Goal: Task Accomplishment & Management: Complete application form

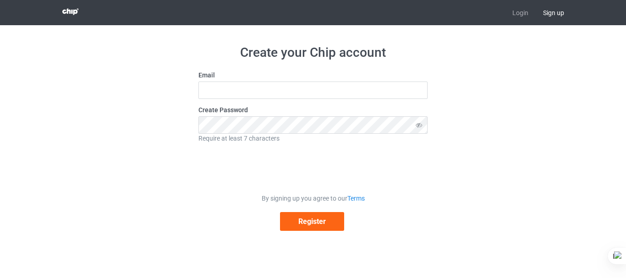
click at [522, 10] on link "Login" at bounding box center [520, 12] width 31 height 25
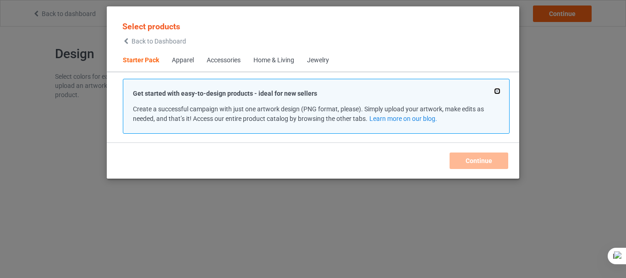
click at [499, 91] on button at bounding box center [497, 91] width 5 height 5
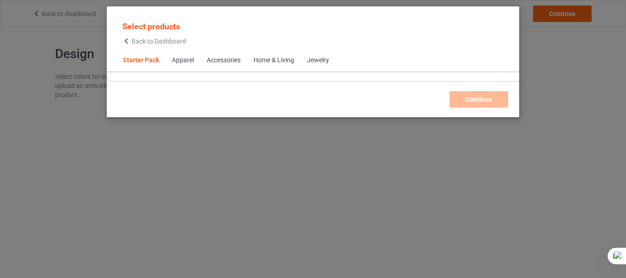
click at [180, 61] on div "Apparel" at bounding box center [183, 60] width 22 height 9
click at [489, 103] on div "Continue" at bounding box center [312, 99] width 393 height 17
click at [127, 40] on icon at bounding box center [126, 41] width 8 height 6
click at [135, 39] on span "Back to Dashboard" at bounding box center [159, 41] width 55 height 7
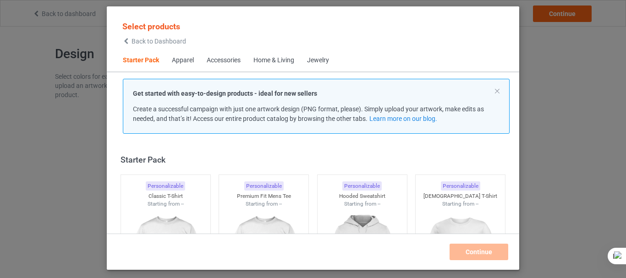
scroll to position [12, 0]
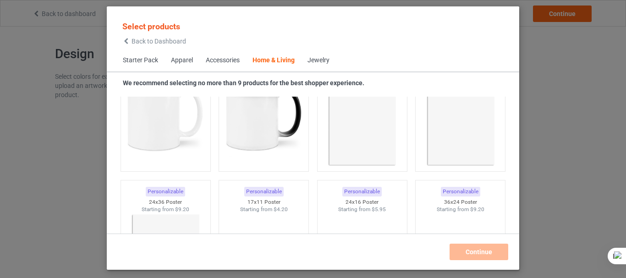
scroll to position [4179, 0]
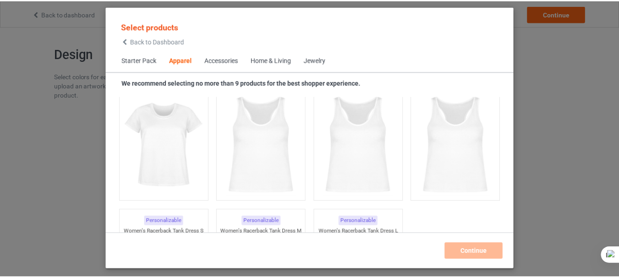
scroll to position [1722, 0]
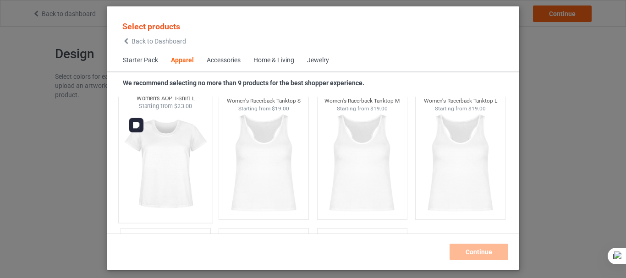
click at [179, 156] on img at bounding box center [165, 164] width 86 height 108
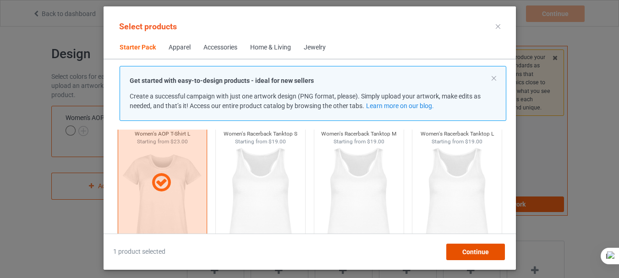
click at [487, 251] on span "Continue" at bounding box center [475, 251] width 27 height 7
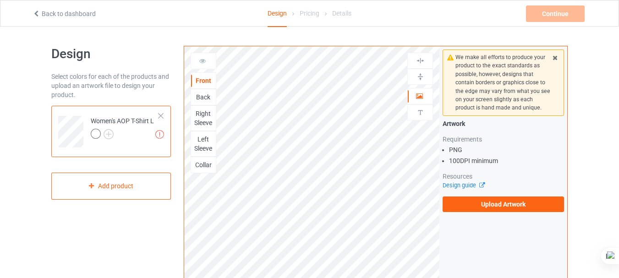
click at [516, 206] on label "Upload Artwork" at bounding box center [503, 205] width 121 height 16
click at [0, 0] on input "Upload Artwork" at bounding box center [0, 0] width 0 height 0
click at [499, 204] on label "Upload Artwork" at bounding box center [503, 205] width 121 height 16
click at [0, 0] on input "Upload Artwork" at bounding box center [0, 0] width 0 height 0
click at [505, 206] on label "Upload Artwork" at bounding box center [503, 205] width 121 height 16
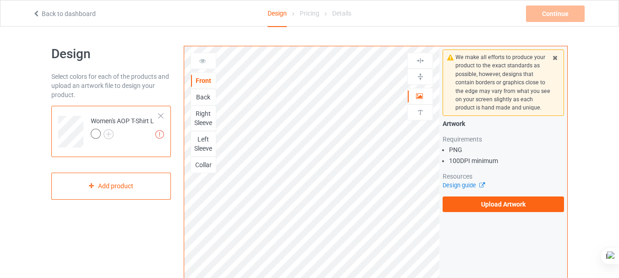
click at [0, 0] on input "Upload Artwork" at bounding box center [0, 0] width 0 height 0
click at [505, 206] on label "Upload Artwork" at bounding box center [503, 205] width 121 height 16
click at [0, 0] on input "Upload Artwork" at bounding box center [0, 0] width 0 height 0
click at [556, 57] on icon at bounding box center [555, 56] width 8 height 6
click at [498, 205] on div "We make all efforts to produce your product to the exact standards as possible,…" at bounding box center [504, 220] width 128 height 348
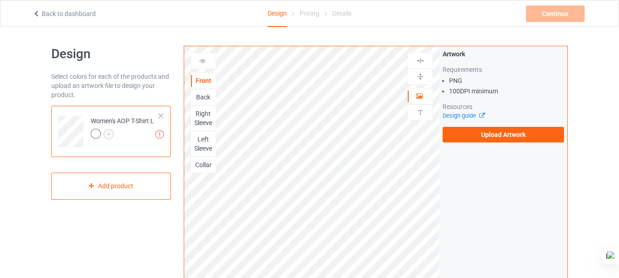
click at [427, 77] on div at bounding box center [420, 76] width 25 height 9
click at [506, 138] on label "Upload Artwork" at bounding box center [503, 135] width 121 height 16
click at [0, 0] on input "Upload Artwork" at bounding box center [0, 0] width 0 height 0
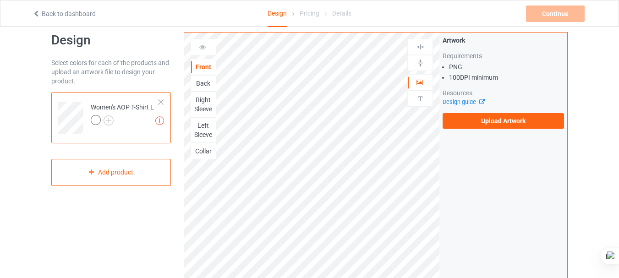
scroll to position [12, 0]
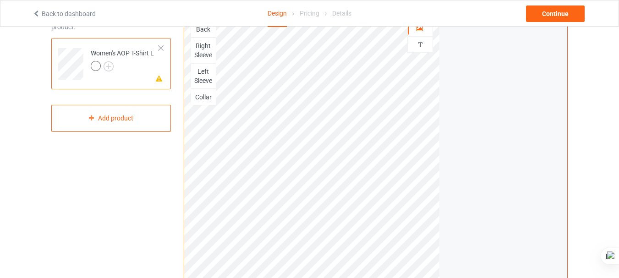
scroll to position [69, 0]
click at [455, 259] on div "Print quality: Poor ( 14.76 " x 18.41 " @ 57 DPI) Front Back Right Sleeve Left …" at bounding box center [376, 151] width 384 height 349
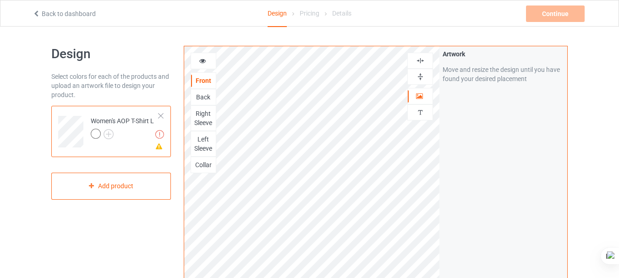
scroll to position [6, 0]
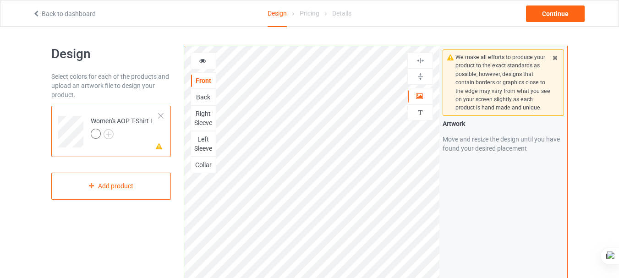
click at [161, 114] on div at bounding box center [161, 116] width 6 height 6
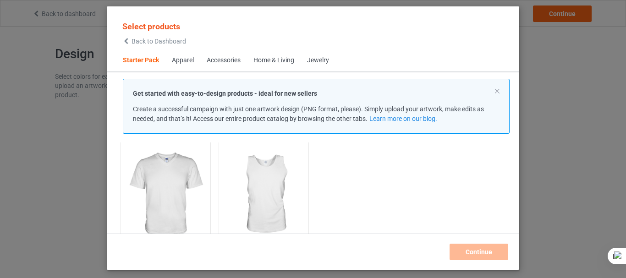
scroll to position [232, 0]
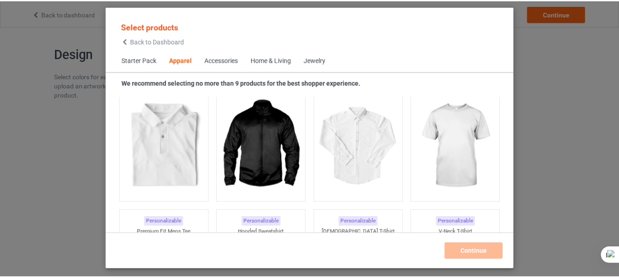
scroll to position [379, 0]
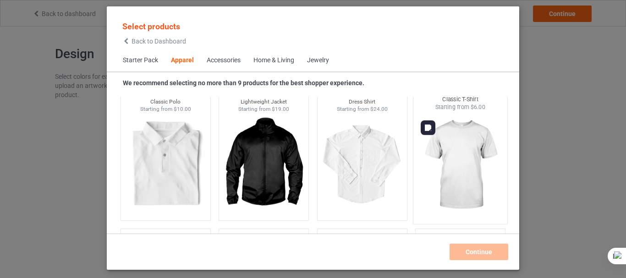
click at [463, 149] on img at bounding box center [461, 165] width 86 height 108
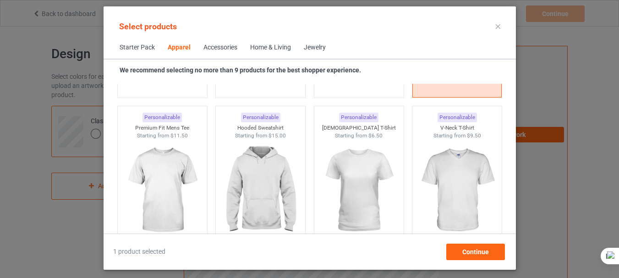
scroll to position [507, 0]
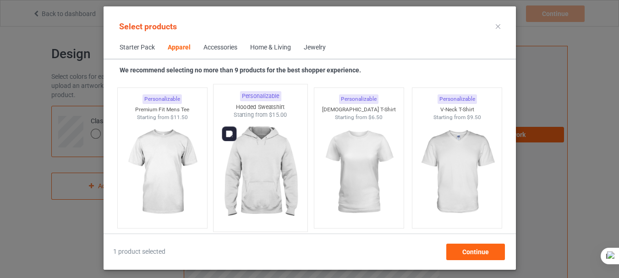
click at [265, 172] on img at bounding box center [260, 173] width 86 height 108
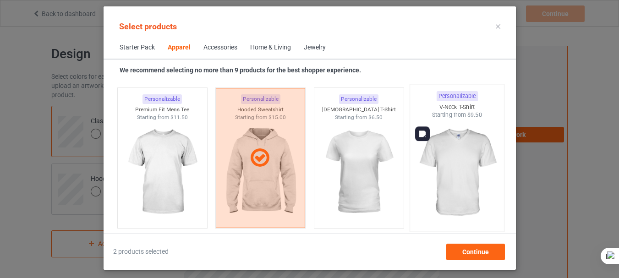
click at [454, 183] on img at bounding box center [457, 173] width 86 height 108
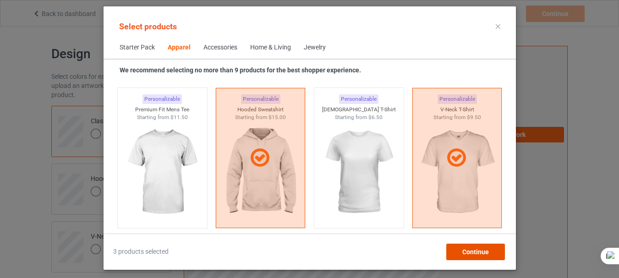
click at [485, 253] on span "Continue" at bounding box center [475, 251] width 27 height 7
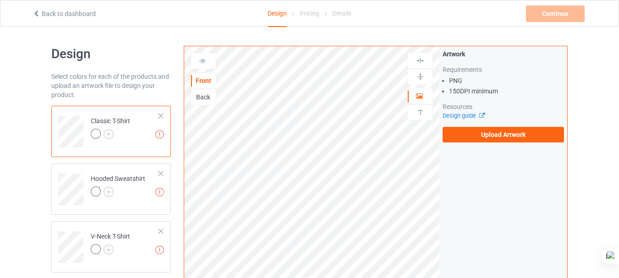
click at [495, 136] on label "Upload Artwork" at bounding box center [503, 135] width 121 height 16
click at [0, 0] on input "Upload Artwork" at bounding box center [0, 0] width 0 height 0
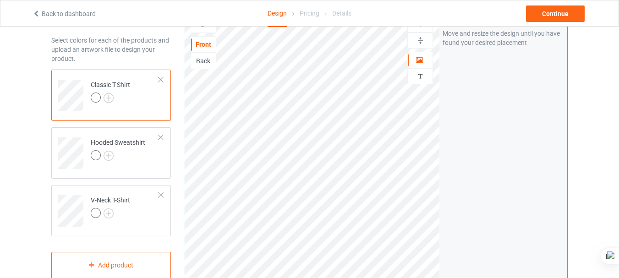
scroll to position [38, 0]
click at [95, 96] on div at bounding box center [96, 96] width 10 height 10
click at [110, 95] on img at bounding box center [109, 97] width 10 height 10
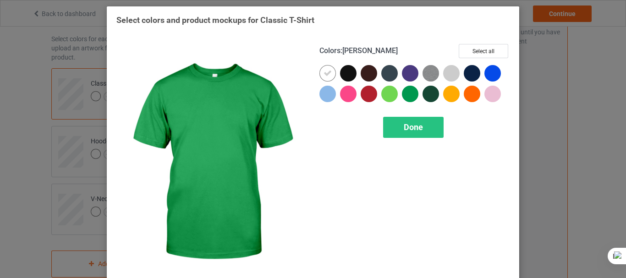
click at [408, 92] on div at bounding box center [410, 94] width 17 height 17
click at [400, 128] on div "Done" at bounding box center [413, 127] width 61 height 21
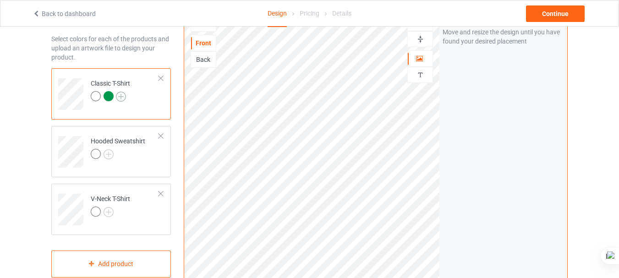
click at [121, 96] on img at bounding box center [121, 97] width 10 height 10
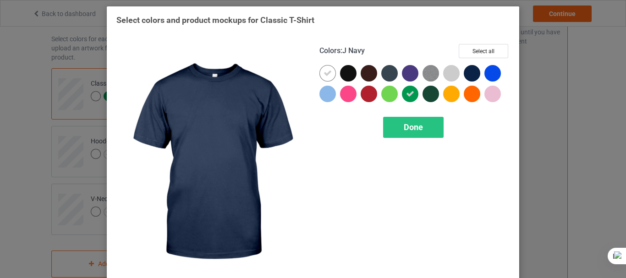
click at [467, 74] on div at bounding box center [472, 73] width 17 height 17
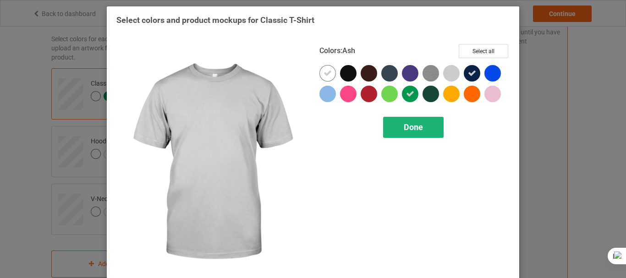
click at [417, 129] on span "Done" at bounding box center [413, 127] width 19 height 10
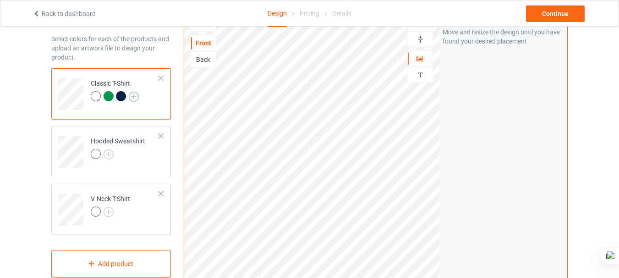
click at [134, 95] on img at bounding box center [134, 97] width 10 height 10
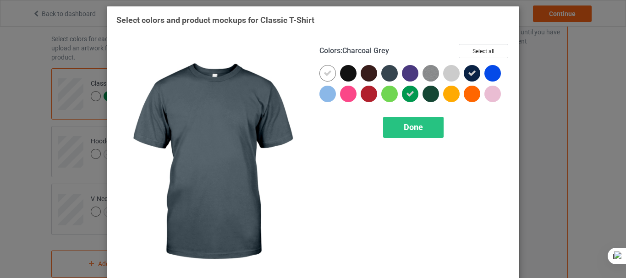
click at [387, 71] on div at bounding box center [389, 73] width 17 height 17
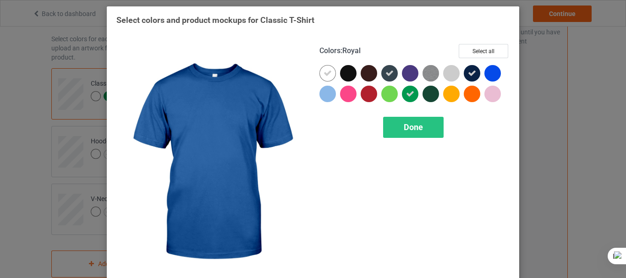
click at [492, 74] on div at bounding box center [492, 73] width 17 height 17
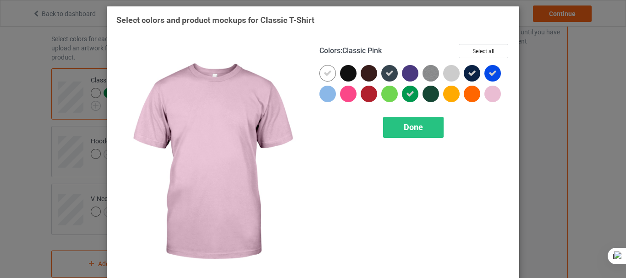
click at [494, 93] on div at bounding box center [492, 94] width 17 height 17
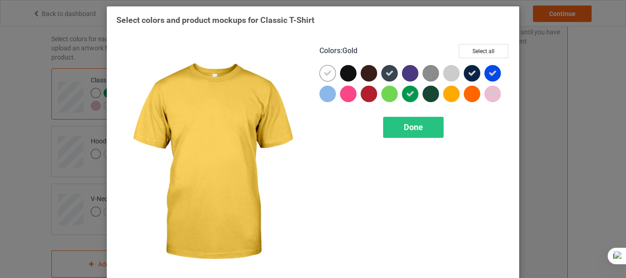
click at [446, 93] on div at bounding box center [451, 94] width 17 height 17
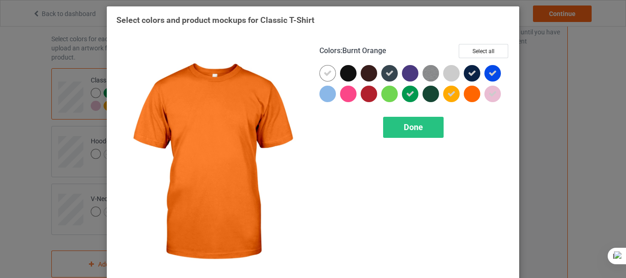
click at [470, 90] on div at bounding box center [472, 94] width 17 height 17
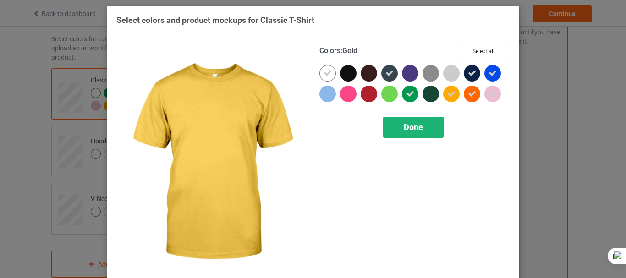
click at [418, 124] on span "Done" at bounding box center [413, 127] width 19 height 10
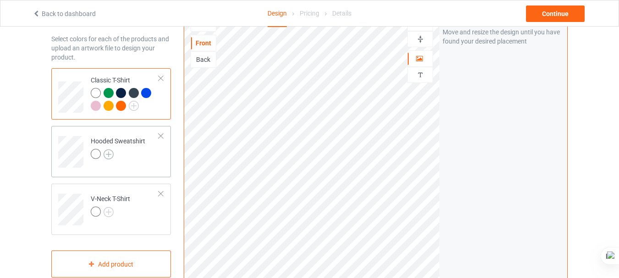
click at [109, 156] on img at bounding box center [109, 154] width 10 height 10
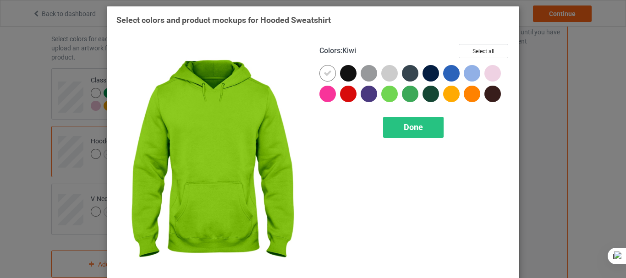
click at [385, 97] on div at bounding box center [389, 94] width 17 height 17
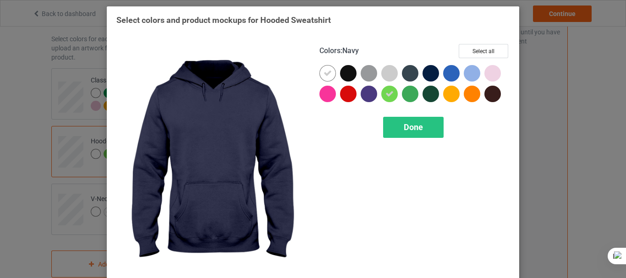
click at [430, 70] on div at bounding box center [431, 73] width 17 height 17
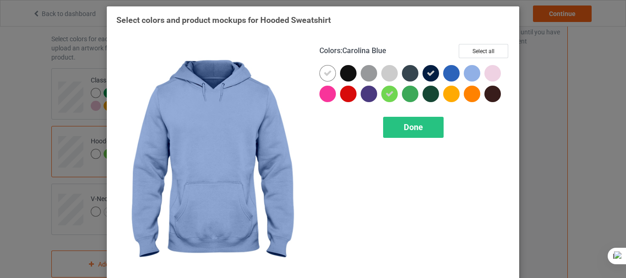
click at [476, 70] on div at bounding box center [472, 73] width 17 height 17
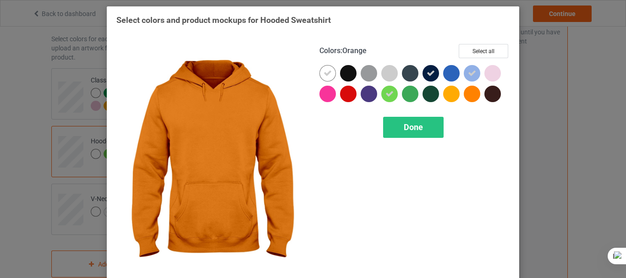
click at [474, 89] on div at bounding box center [472, 94] width 17 height 17
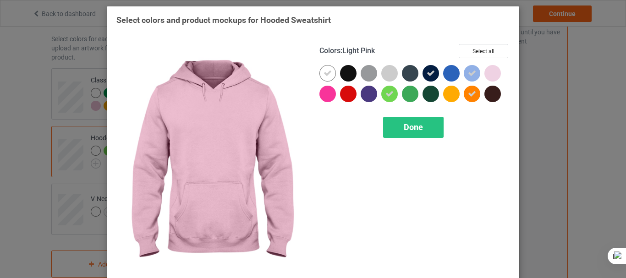
click at [490, 76] on div at bounding box center [492, 73] width 17 height 17
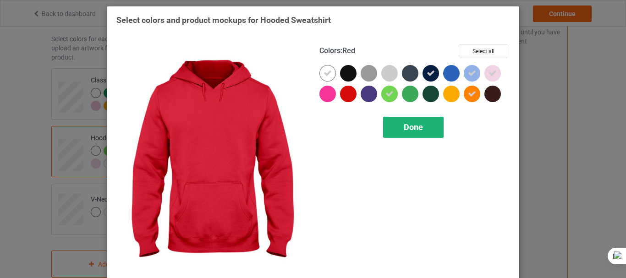
click at [403, 133] on div "Done" at bounding box center [413, 127] width 61 height 21
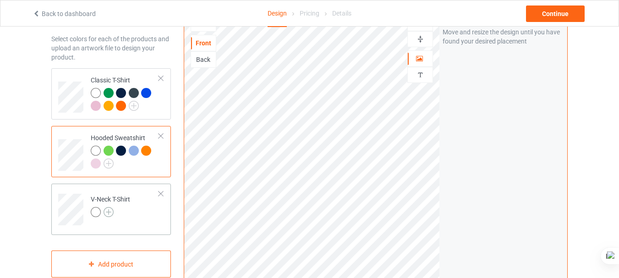
click at [112, 208] on img at bounding box center [109, 212] width 10 height 10
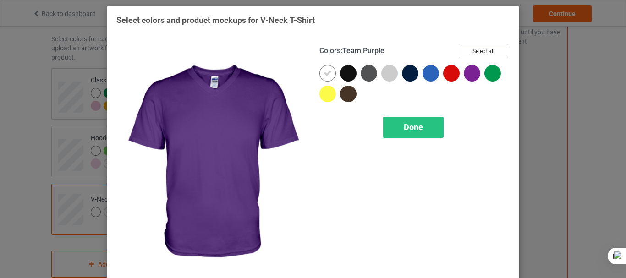
click at [475, 73] on div at bounding box center [472, 73] width 17 height 17
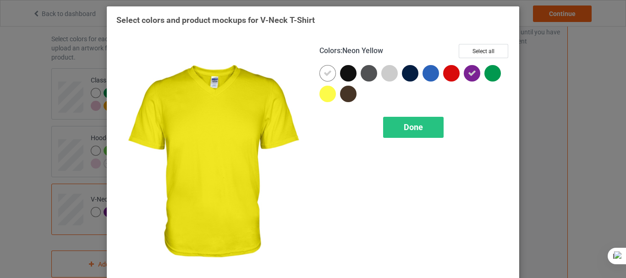
click at [330, 93] on div at bounding box center [327, 94] width 17 height 17
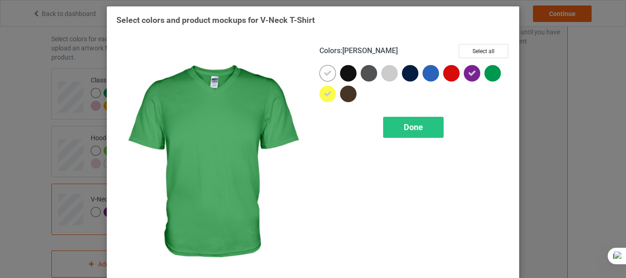
click at [494, 71] on div at bounding box center [492, 73] width 17 height 17
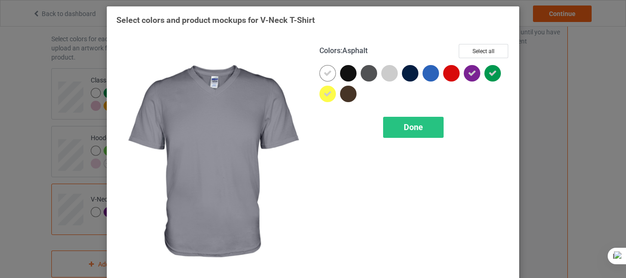
click at [367, 77] on div at bounding box center [369, 73] width 17 height 17
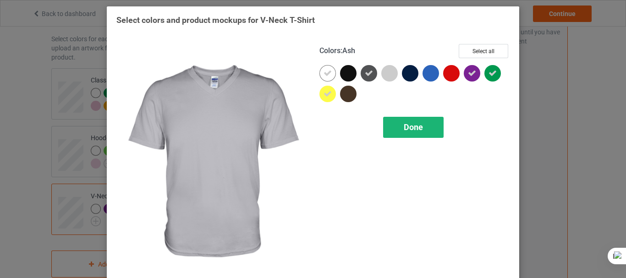
click at [406, 127] on span "Done" at bounding box center [413, 127] width 19 height 10
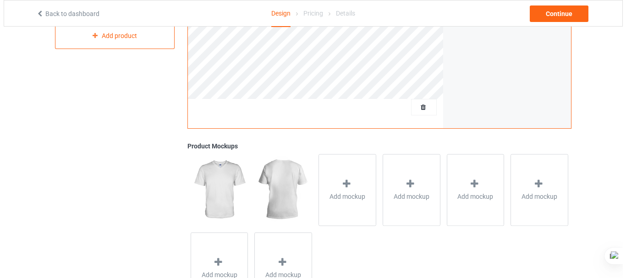
scroll to position [269, 0]
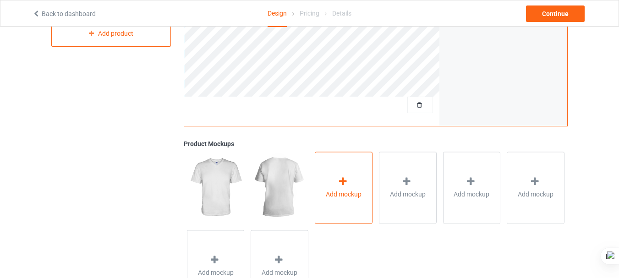
click at [341, 185] on icon at bounding box center [342, 182] width 11 height 10
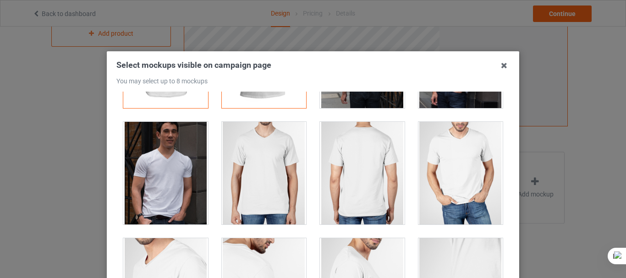
scroll to position [88, 0]
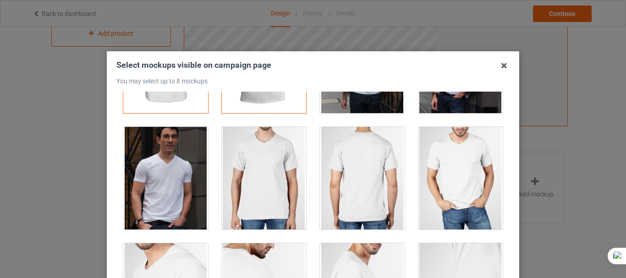
click at [137, 165] on div at bounding box center [165, 178] width 85 height 103
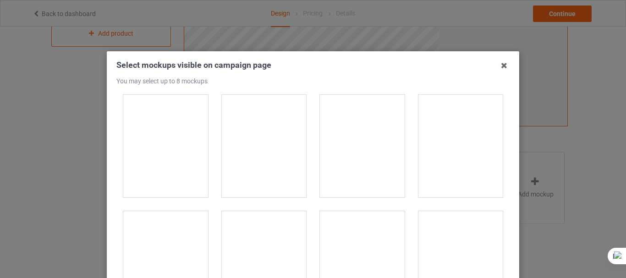
scroll to position [322, 0]
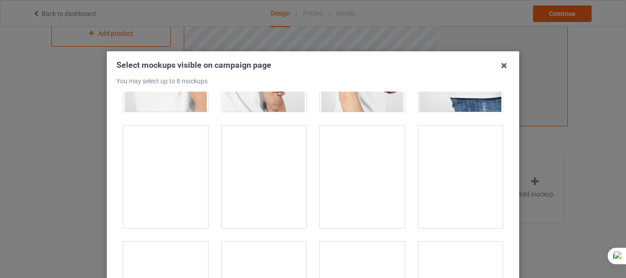
click at [440, 166] on div at bounding box center [460, 177] width 85 height 103
click at [190, 182] on div at bounding box center [165, 177] width 85 height 103
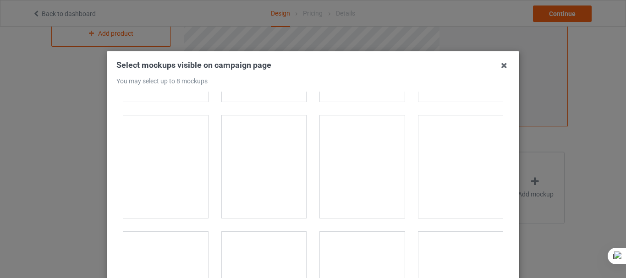
scroll to position [556, 0]
click at [242, 182] on div at bounding box center [264, 176] width 85 height 103
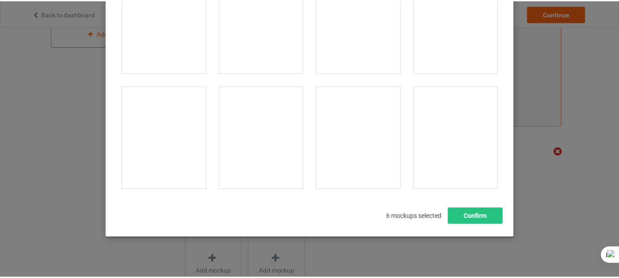
scroll to position [125, 0]
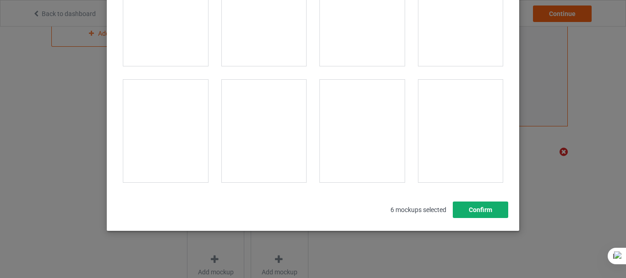
click at [476, 210] on button "Confirm" at bounding box center [480, 210] width 55 height 17
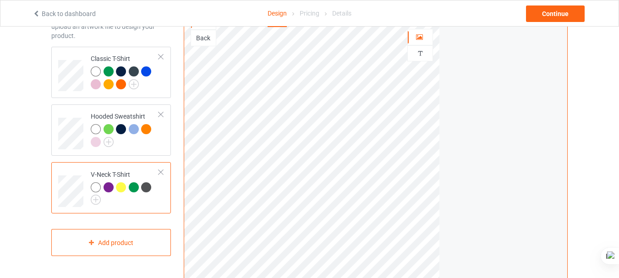
scroll to position [58, 0]
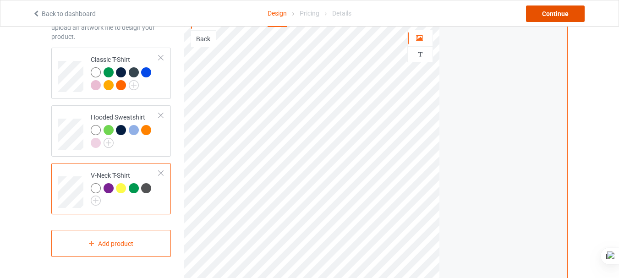
click at [563, 11] on div "Continue" at bounding box center [555, 14] width 59 height 17
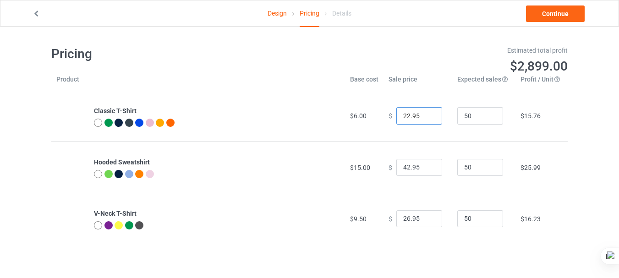
drag, startPoint x: 403, startPoint y: 114, endPoint x: 390, endPoint y: 116, distance: 13.5
click at [390, 116] on div "$ 22.95" at bounding box center [418, 115] width 59 height 17
drag, startPoint x: 405, startPoint y: 116, endPoint x: 391, endPoint y: 116, distance: 13.8
click at [396, 116] on input "22.95" at bounding box center [419, 115] width 46 height 17
drag, startPoint x: 408, startPoint y: 114, endPoint x: 413, endPoint y: 113, distance: 5.2
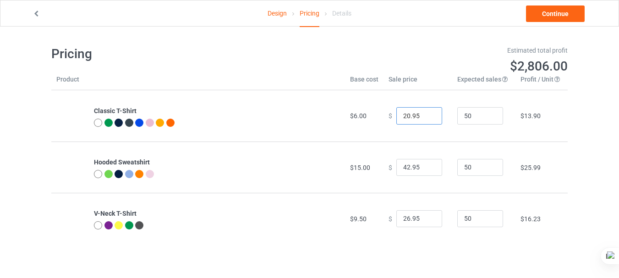
click at [414, 113] on input "20.95" at bounding box center [419, 115] width 46 height 17
click at [409, 113] on input "20.95" at bounding box center [419, 115] width 46 height 17
drag, startPoint x: 407, startPoint y: 113, endPoint x: 417, endPoint y: 113, distance: 9.6
click at [417, 113] on input "20.95" at bounding box center [419, 115] width 46 height 17
type input "20.00"
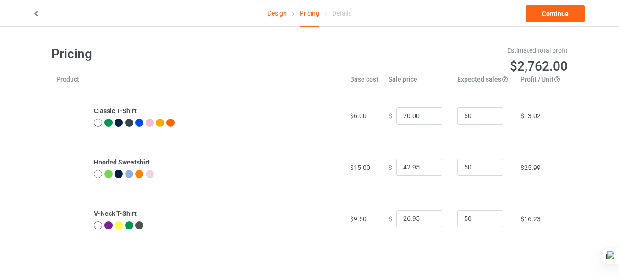
drag, startPoint x: 449, startPoint y: 78, endPoint x: 477, endPoint y: 77, distance: 27.5
click at [473, 77] on div "Estimated total profit $2,762.00" at bounding box center [442, 60] width 265 height 42
click at [480, 78] on div "Estimated total profit $2,762.00" at bounding box center [442, 60] width 265 height 42
drag, startPoint x: 353, startPoint y: 116, endPoint x: 343, endPoint y: 111, distance: 11.5
click at [345, 114] on td "$6.00" at bounding box center [364, 115] width 39 height 51
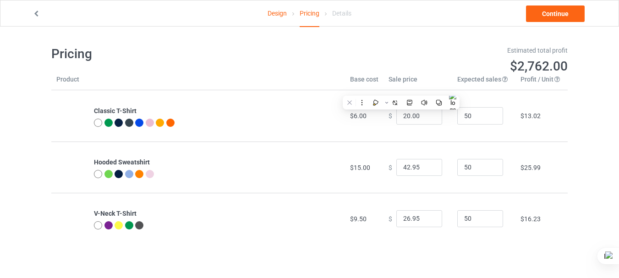
drag, startPoint x: 358, startPoint y: 78, endPoint x: 344, endPoint y: 78, distance: 13.8
click at [344, 78] on div "Estimated total profit $2,762.00" at bounding box center [442, 60] width 265 height 42
drag, startPoint x: 396, startPoint y: 79, endPoint x: 390, endPoint y: 79, distance: 6.0
click at [390, 79] on div "Estimated total profit $2,762.00" at bounding box center [442, 60] width 265 height 42
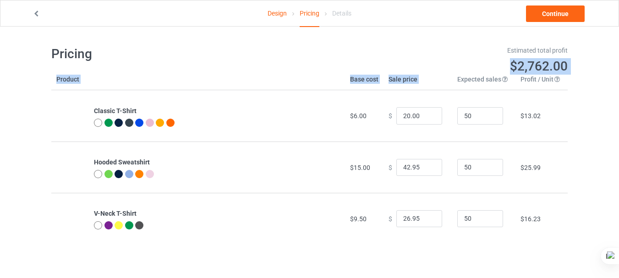
drag, startPoint x: 490, startPoint y: 78, endPoint x: 446, endPoint y: 83, distance: 44.2
click at [446, 83] on div "Pricing Estimated total profit $2,762.00 Product Base cost Sale price Expected …" at bounding box center [309, 141] width 517 height 205
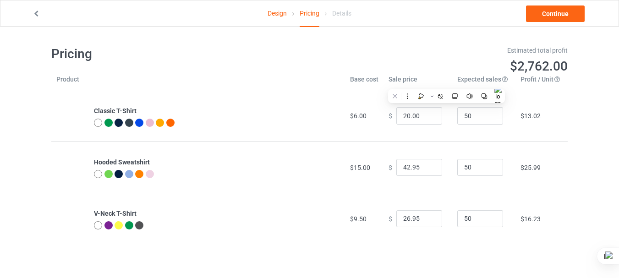
click at [459, 83] on th "Expected sales Your expected sales will change your profit estimate (on the rig…" at bounding box center [483, 83] width 63 height 16
click at [460, 81] on div "Estimated total profit $2,762.00" at bounding box center [442, 60] width 265 height 42
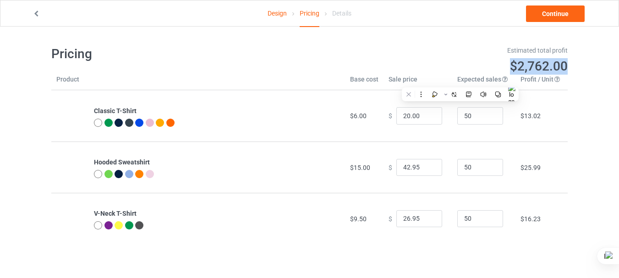
click at [460, 81] on div "Estimated total profit $2,762.00" at bounding box center [442, 60] width 265 height 42
click at [472, 78] on div "Estimated total profit $2,762.00" at bounding box center [442, 60] width 265 height 42
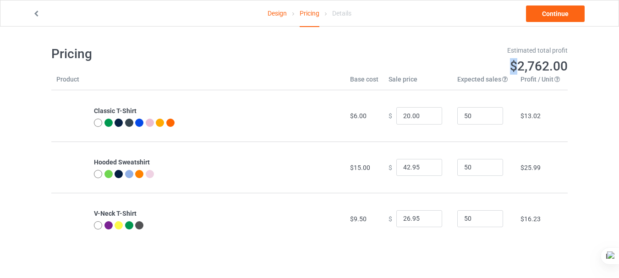
click at [472, 78] on div "Estimated total profit $2,762.00" at bounding box center [442, 60] width 265 height 42
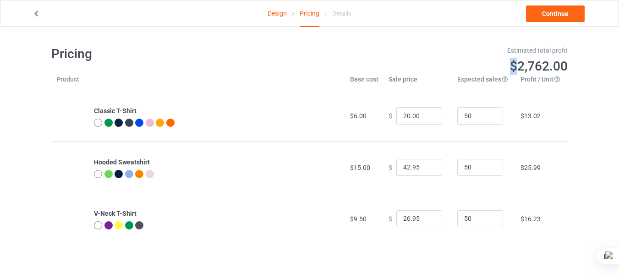
click at [472, 78] on div "Estimated total profit $2,762.00" at bounding box center [442, 60] width 265 height 42
click at [467, 80] on div "Estimated total profit $2,762.00" at bounding box center [442, 60] width 265 height 42
click at [467, 65] on h1 "$2,762.00" at bounding box center [442, 66] width 252 height 17
drag, startPoint x: 443, startPoint y: 78, endPoint x: 473, endPoint y: 79, distance: 30.3
click at [473, 79] on div "Estimated total profit $2,762.00" at bounding box center [442, 60] width 265 height 42
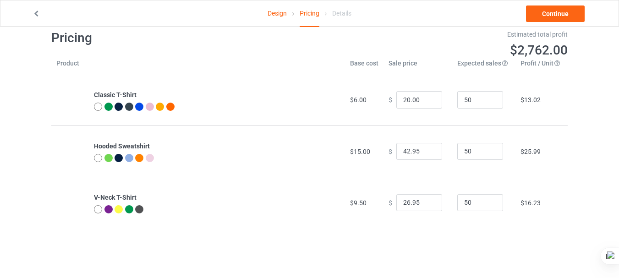
scroll to position [15, 0]
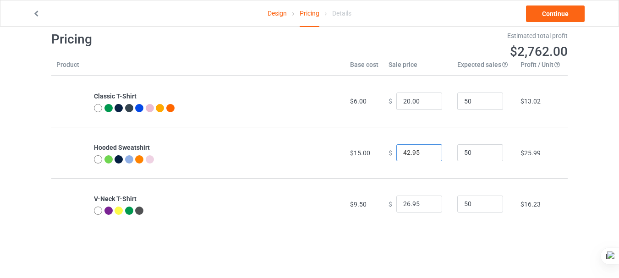
click at [401, 153] on input "42.95" at bounding box center [419, 152] width 46 height 17
click at [548, 17] on link "Continue" at bounding box center [555, 14] width 59 height 17
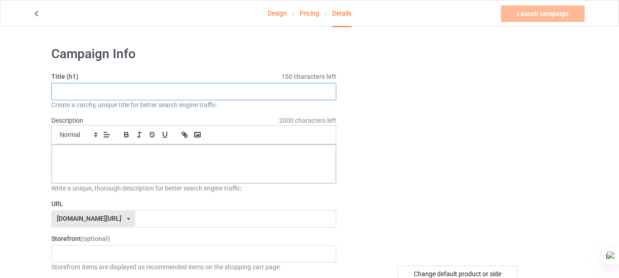
click at [271, 87] on input "text" at bounding box center [193, 91] width 285 height 17
type input "T-shirt"
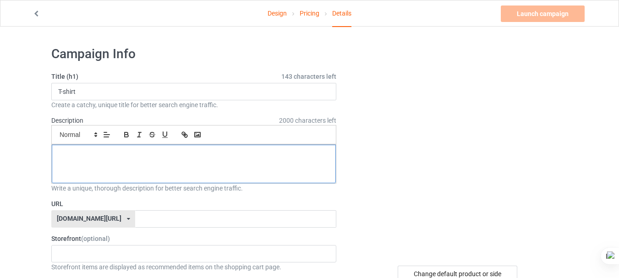
click at [121, 151] on p at bounding box center [194, 155] width 270 height 9
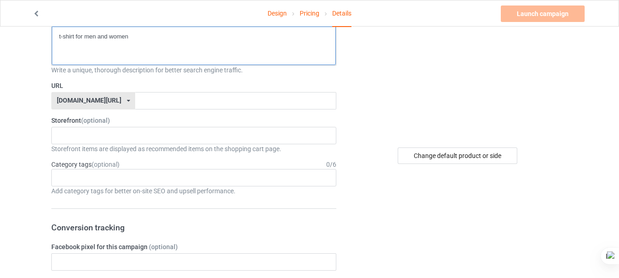
scroll to position [125, 0]
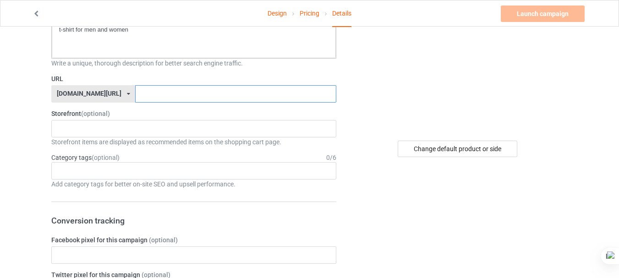
click at [135, 94] on input "text" at bounding box center [235, 93] width 201 height 17
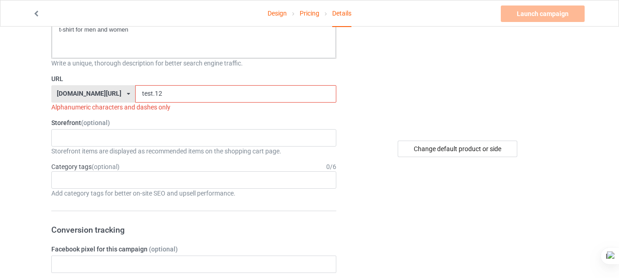
click at [135, 94] on input "test.12" at bounding box center [235, 93] width 201 height 17
type input "//test.12"
click at [164, 97] on input "//test.12" at bounding box center [235, 93] width 201 height 17
drag, startPoint x: 156, startPoint y: 95, endPoint x: 70, endPoint y: 97, distance: 86.2
click at [70, 97] on div "[DOMAIN_NAME][URL] [DOMAIN_NAME][URL] 587d0d41cee36fd012c64a69 //test.12" at bounding box center [193, 93] width 285 height 17
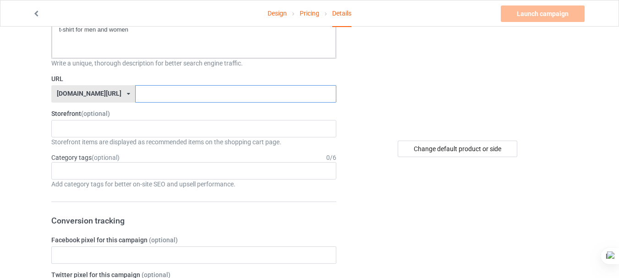
type input "D"
type input "A"
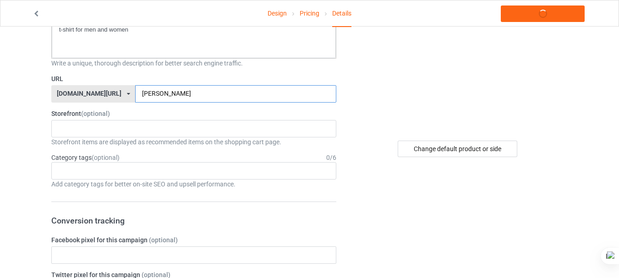
type input "J"
type input "aitjaber"
click at [91, 131] on div "No result found" at bounding box center [193, 128] width 285 height 17
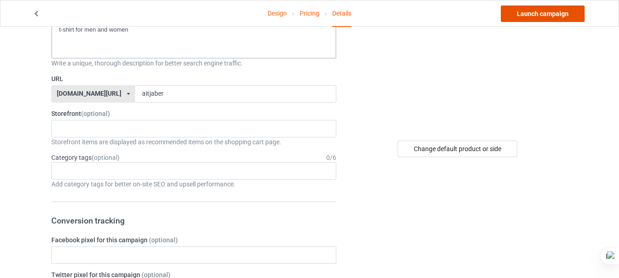
click at [556, 14] on link "Launch campaign" at bounding box center [543, 14] width 84 height 17
